Goal: Navigation & Orientation: Find specific page/section

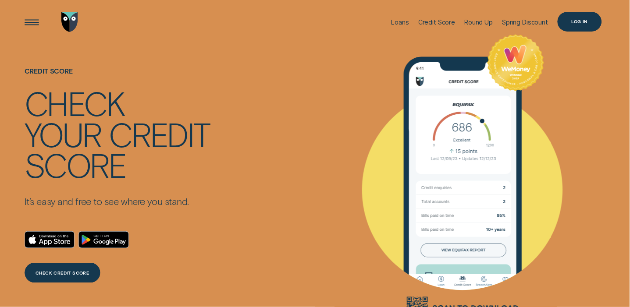
click at [581, 18] on div "Log in" at bounding box center [580, 22] width 44 height 20
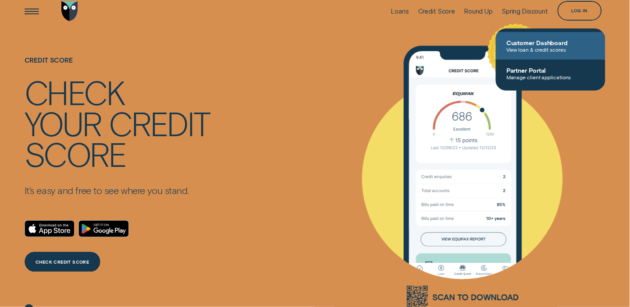
click at [550, 44] on span "Customer Dashboard" at bounding box center [551, 42] width 89 height 7
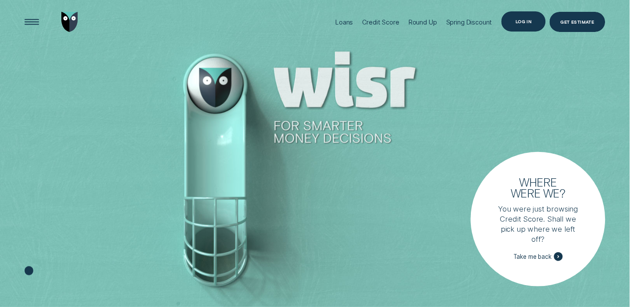
click at [525, 20] on div "Log in" at bounding box center [524, 22] width 16 height 4
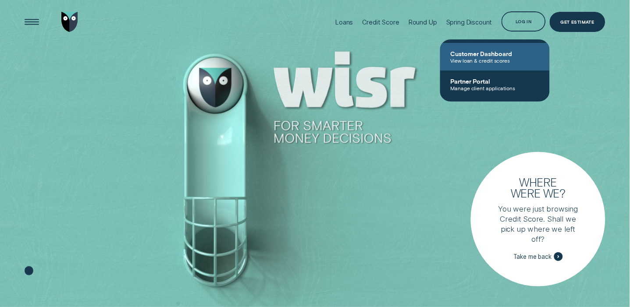
click at [502, 52] on span "Customer Dashboard" at bounding box center [495, 53] width 89 height 7
